Goal: Task Accomplishment & Management: Complete application form

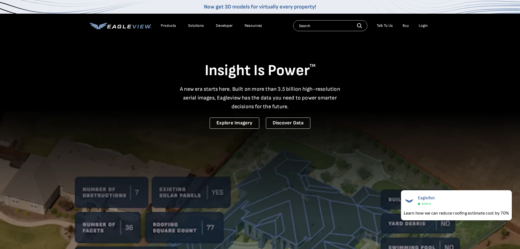
click at [425, 25] on div "Login" at bounding box center [423, 25] width 9 height 5
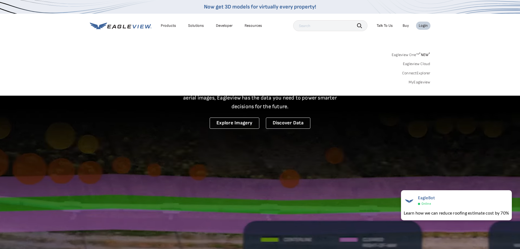
click at [425, 26] on div "Login" at bounding box center [423, 25] width 9 height 5
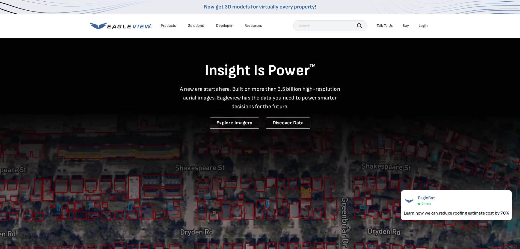
click at [425, 26] on div "Login" at bounding box center [423, 25] width 9 height 5
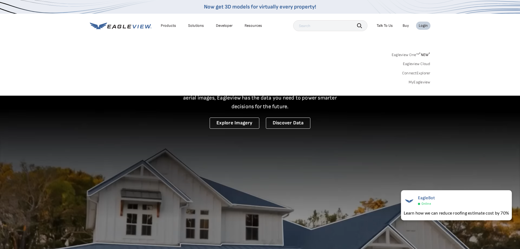
click at [421, 82] on link "MyEagleview" at bounding box center [420, 82] width 22 height 5
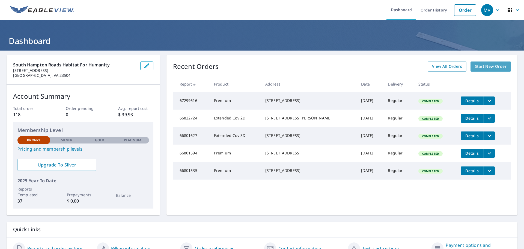
click at [493, 66] on span "Start New Order" at bounding box center [491, 66] width 32 height 7
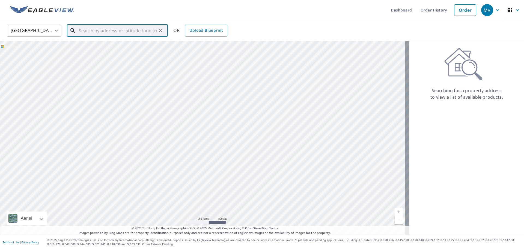
click at [92, 29] on input "text" at bounding box center [118, 30] width 78 height 15
click at [86, 50] on p "Norfolk, VA 23505" at bounding box center [121, 52] width 86 height 5
type input "527 Maycox Ave Norfolk, VA 23505"
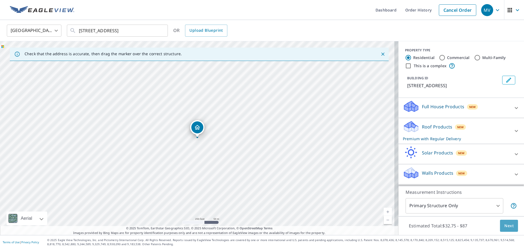
click at [505, 225] on span "Next" at bounding box center [509, 225] width 9 height 7
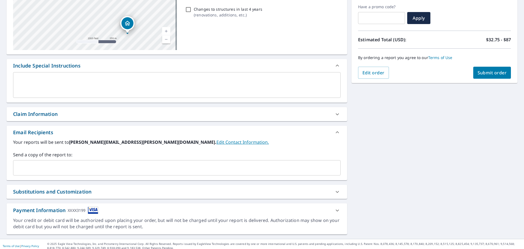
scroll to position [95, 0]
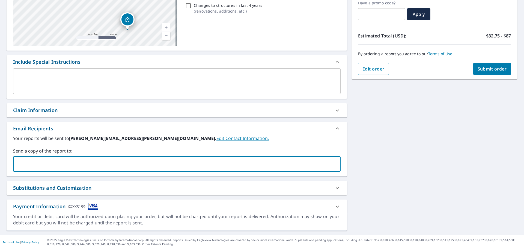
click at [48, 164] on input "text" at bounding box center [173, 164] width 315 height 10
type input "diane.hruska@shrhabitat.org"
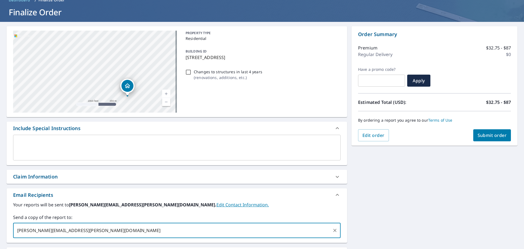
scroll to position [29, 0]
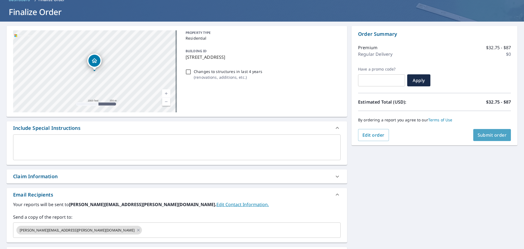
click at [480, 134] on span "Submit order" at bounding box center [492, 135] width 29 height 6
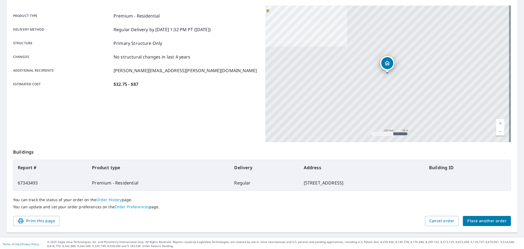
scroll to position [73, 0]
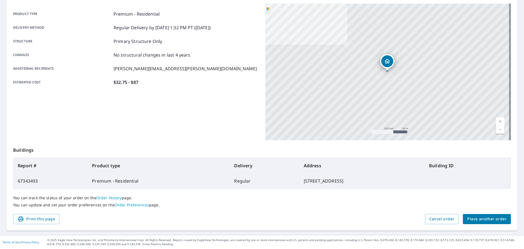
click at [482, 220] on span "Place another order" at bounding box center [486, 218] width 39 height 7
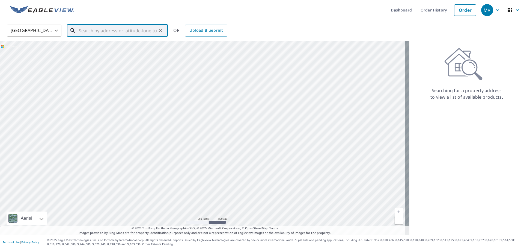
click at [92, 31] on input "text" at bounding box center [118, 30] width 78 height 15
click at [97, 51] on p "Norfolk, VA 23502" at bounding box center [121, 52] width 86 height 5
type input "1520 Mcneal Ave Norfolk, VA 23502"
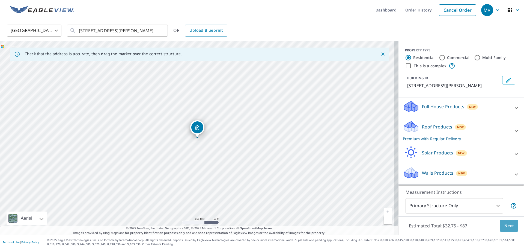
click at [505, 226] on span "Next" at bounding box center [509, 225] width 9 height 7
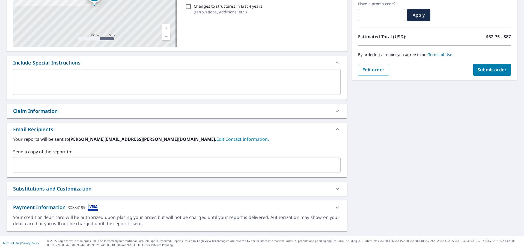
scroll to position [95, 0]
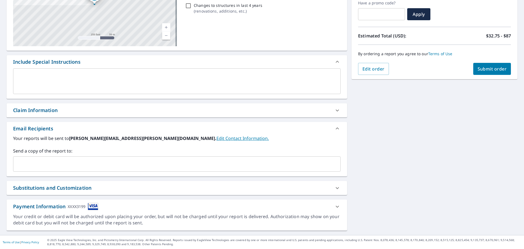
click at [95, 165] on input "text" at bounding box center [173, 164] width 315 height 10
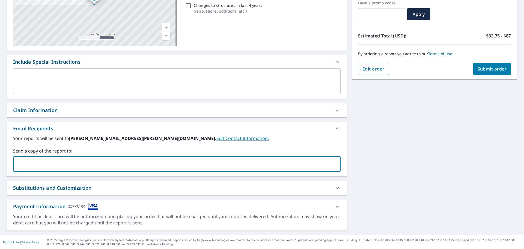
type input "diane.hruska@shrhabitat.org"
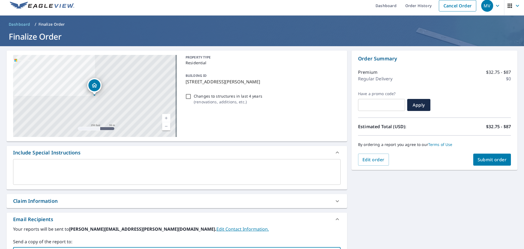
scroll to position [0, 0]
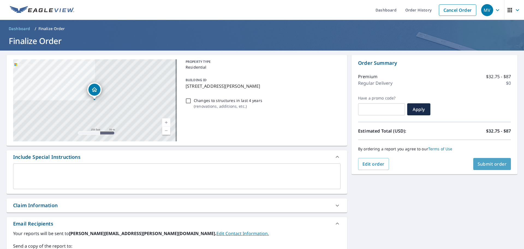
click at [485, 163] on span "Submit order" at bounding box center [492, 164] width 29 height 6
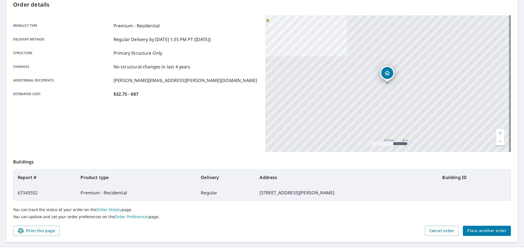
scroll to position [73, 0]
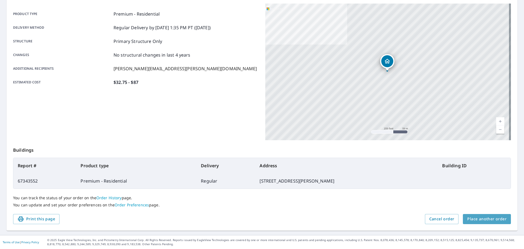
click at [495, 217] on span "Place another order" at bounding box center [486, 218] width 39 height 7
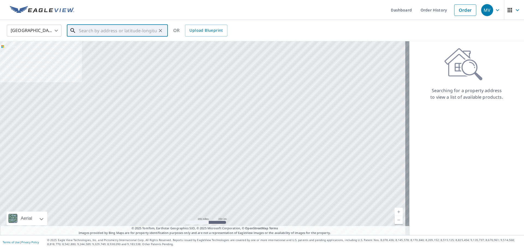
click at [85, 31] on input "text" at bounding box center [118, 30] width 78 height 15
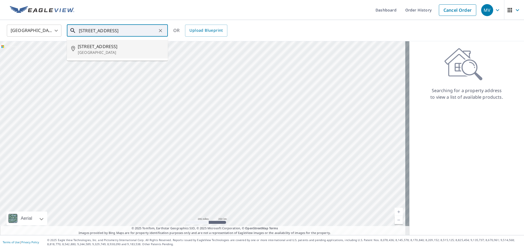
click at [98, 48] on span "901 Lunenberg St" at bounding box center [121, 46] width 86 height 7
type input "901 Lunenberg St Norfolk, VA 23523"
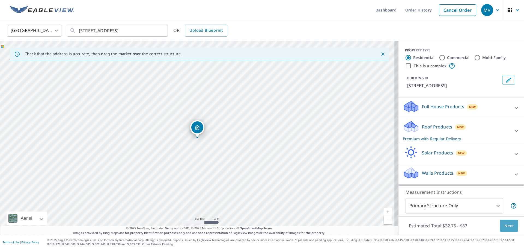
click at [509, 225] on span "Next" at bounding box center [509, 225] width 9 height 7
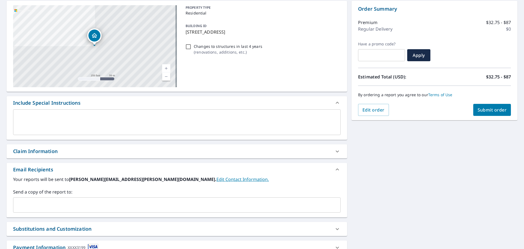
scroll to position [55, 0]
click at [78, 202] on input "text" at bounding box center [173, 204] width 315 height 10
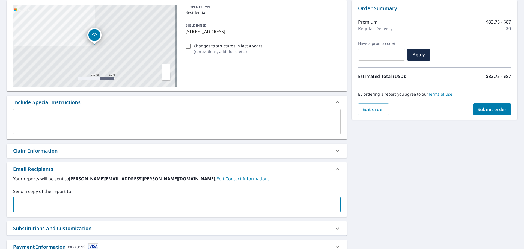
type input "diane.hruska@shrhabitat.org"
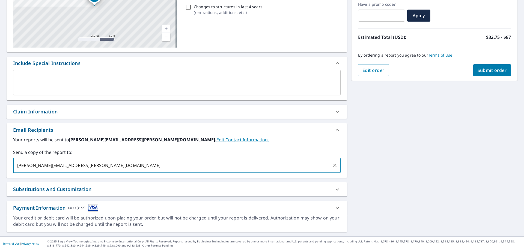
scroll to position [95, 0]
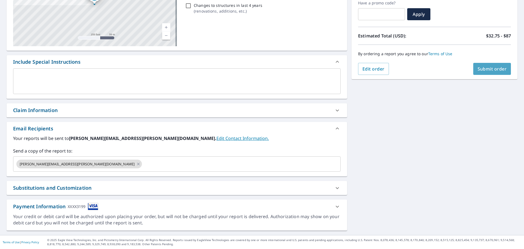
click at [487, 67] on span "Submit order" at bounding box center [492, 69] width 29 height 6
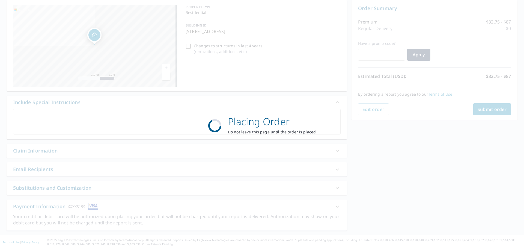
scroll to position [55, 0]
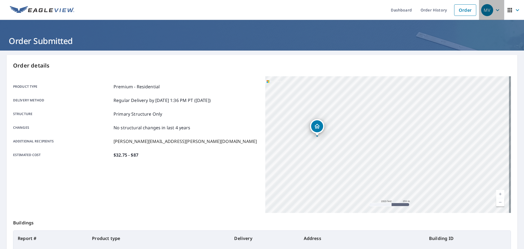
click at [494, 10] on icon "button" at bounding box center [497, 10] width 7 height 7
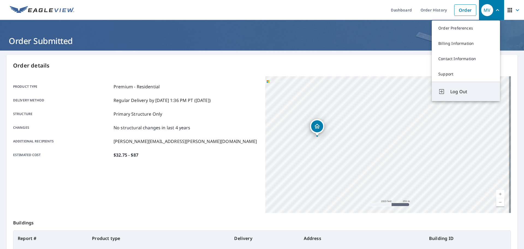
click at [459, 92] on span "Log Out" at bounding box center [471, 91] width 43 height 7
